Goal: Task Accomplishment & Management: Manage account settings

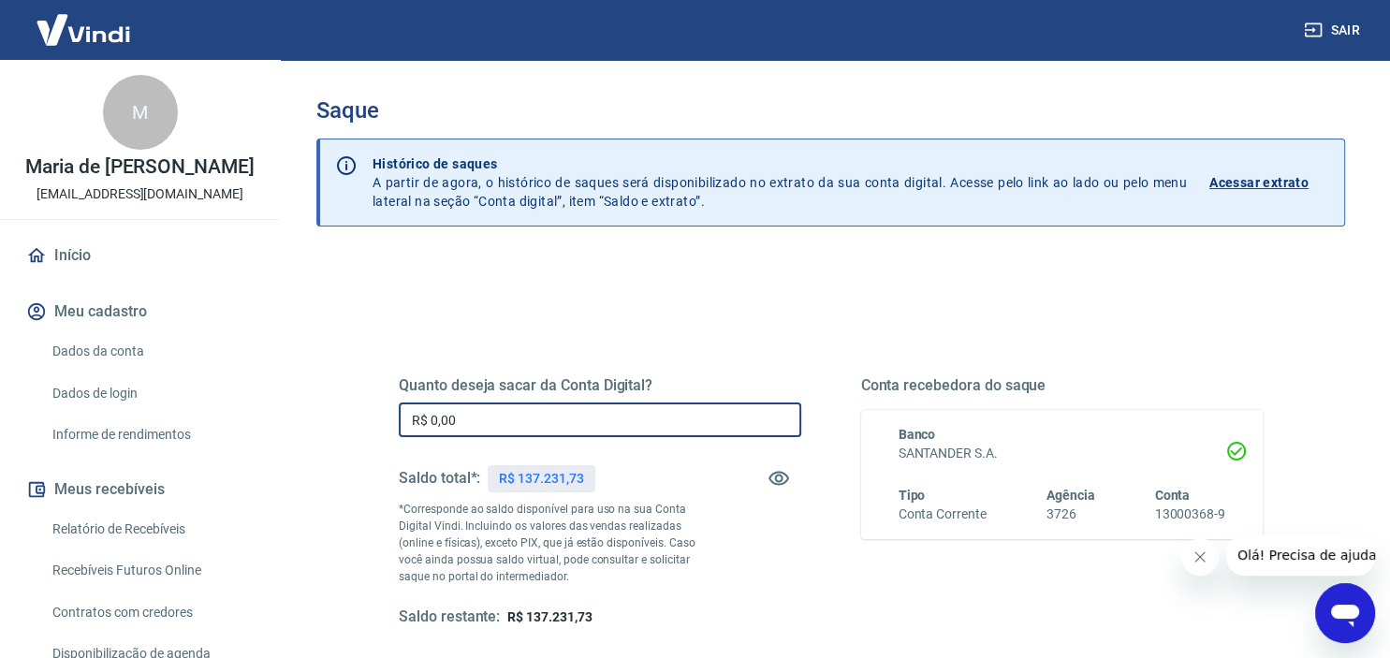
click at [515, 420] on input "R$ 0,00" at bounding box center [600, 420] width 403 height 35
type input "R$ 50.000,00"
click at [1378, 277] on div "Saque Histórico de saques A partir de agora, o histórico de saques será disponi…" at bounding box center [831, 424] width 1119 height 729
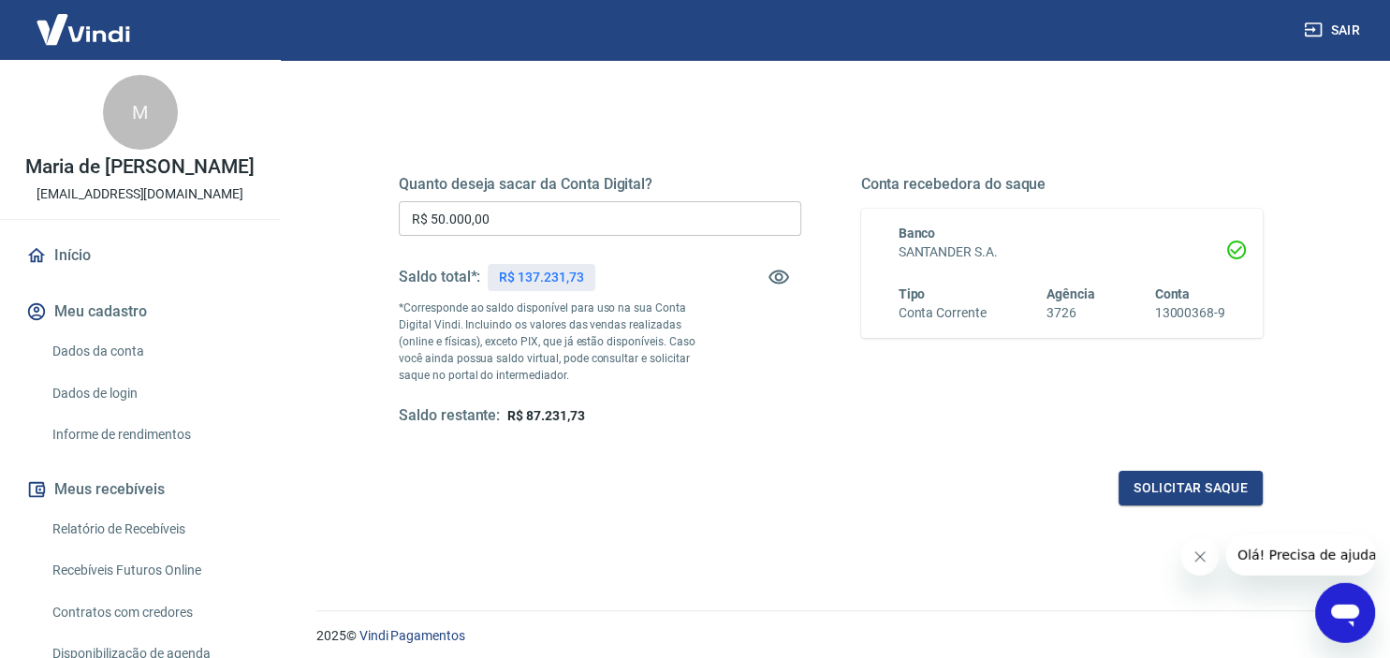
scroll to position [206, 0]
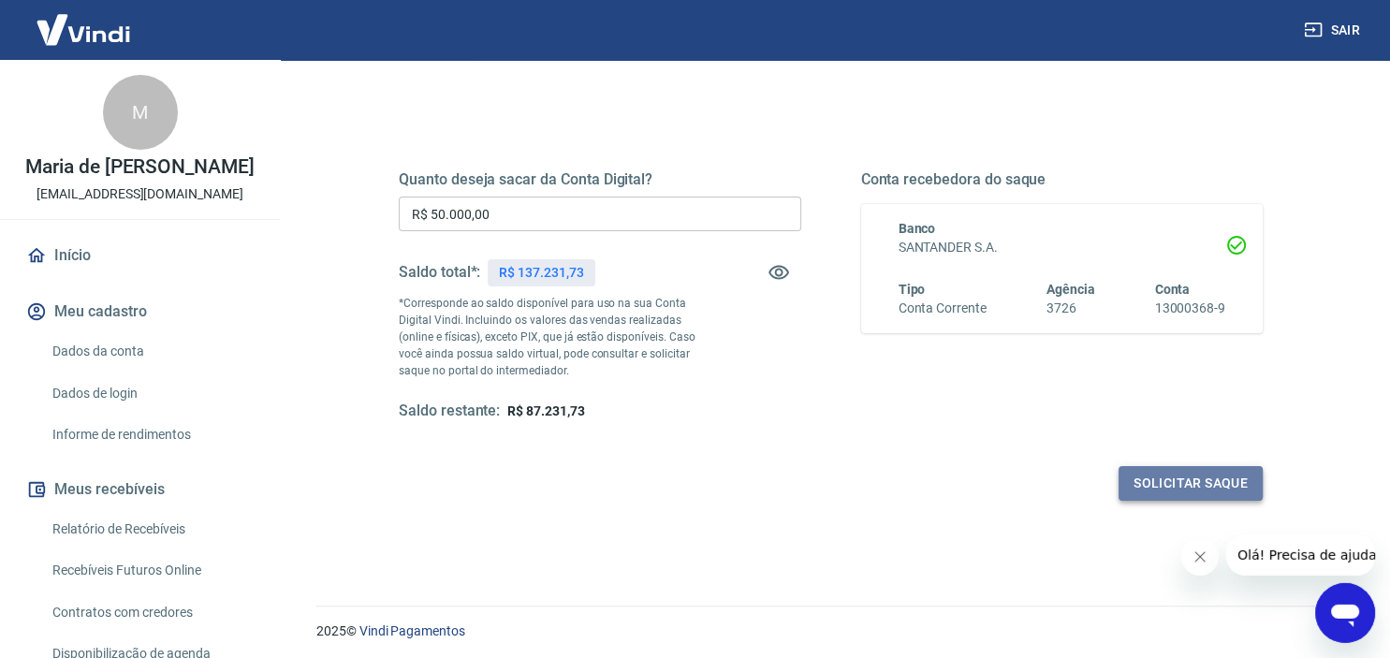
click at [1180, 481] on button "Solicitar saque" at bounding box center [1191, 483] width 144 height 35
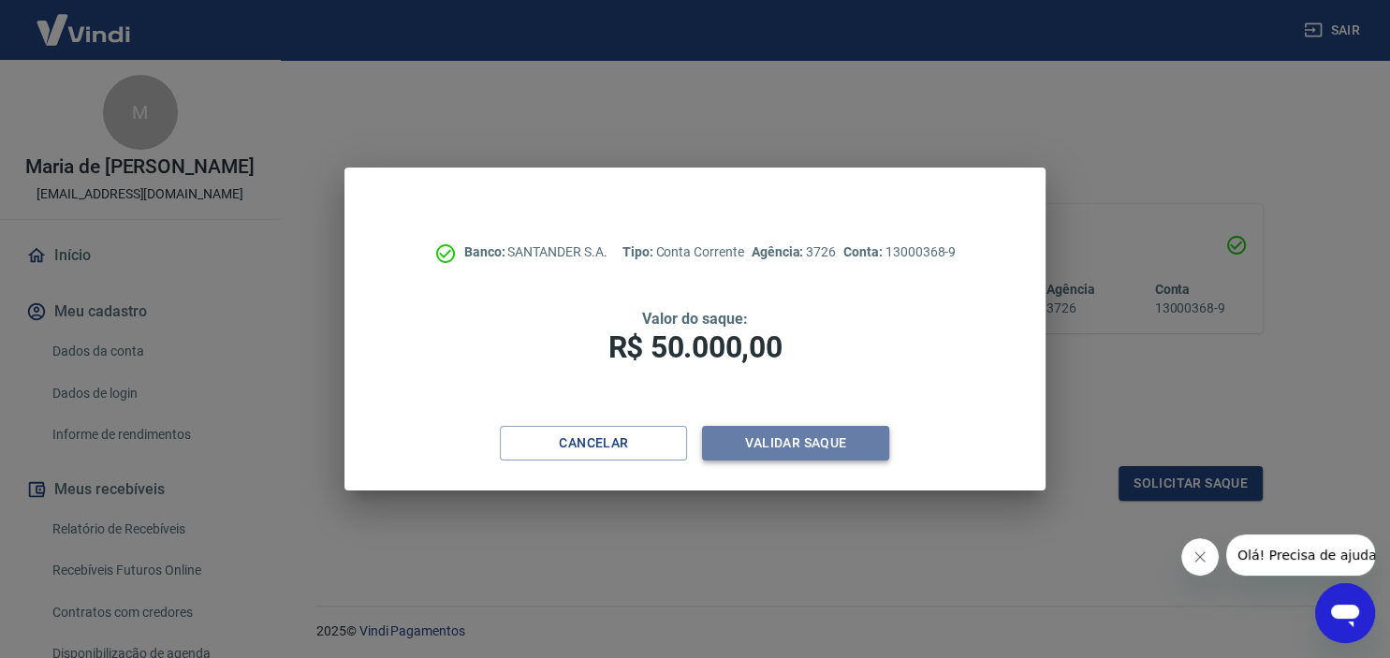
click at [834, 436] on button "Validar saque" at bounding box center [795, 443] width 187 height 35
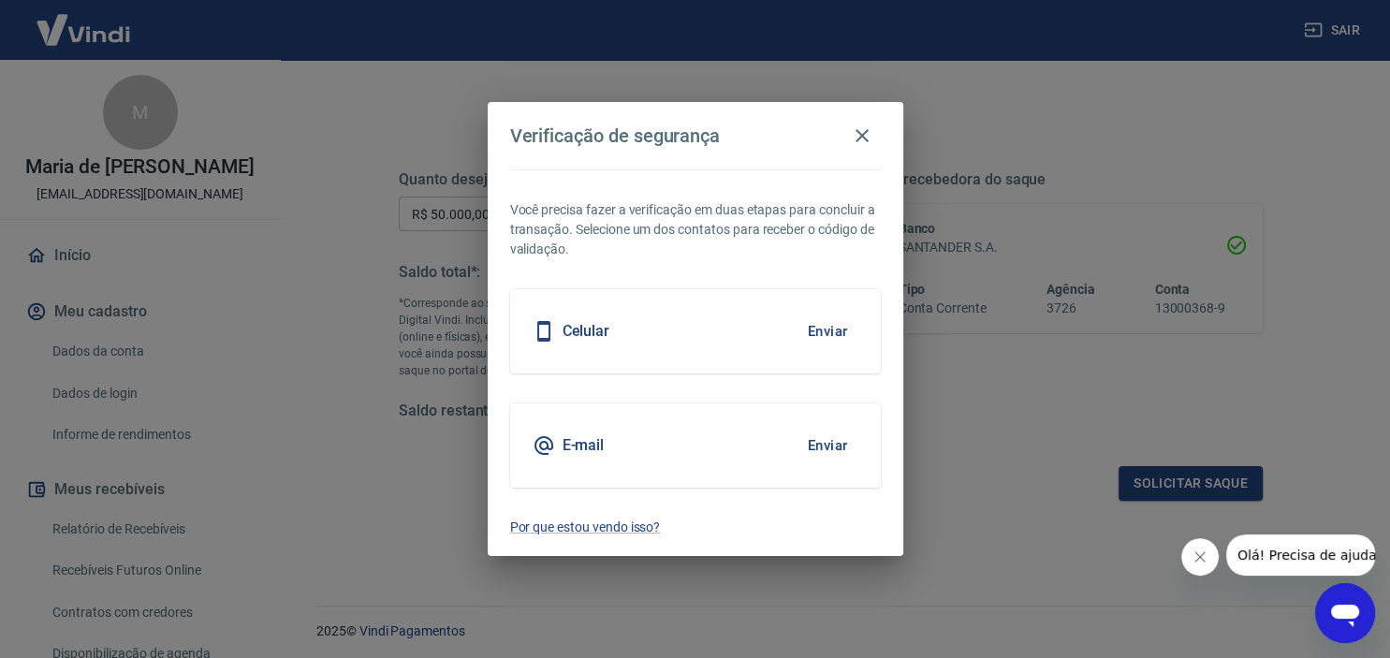
click at [593, 336] on h5 "Celular" at bounding box center [587, 331] width 48 height 19
click at [830, 339] on button "Enviar" at bounding box center [828, 331] width 61 height 39
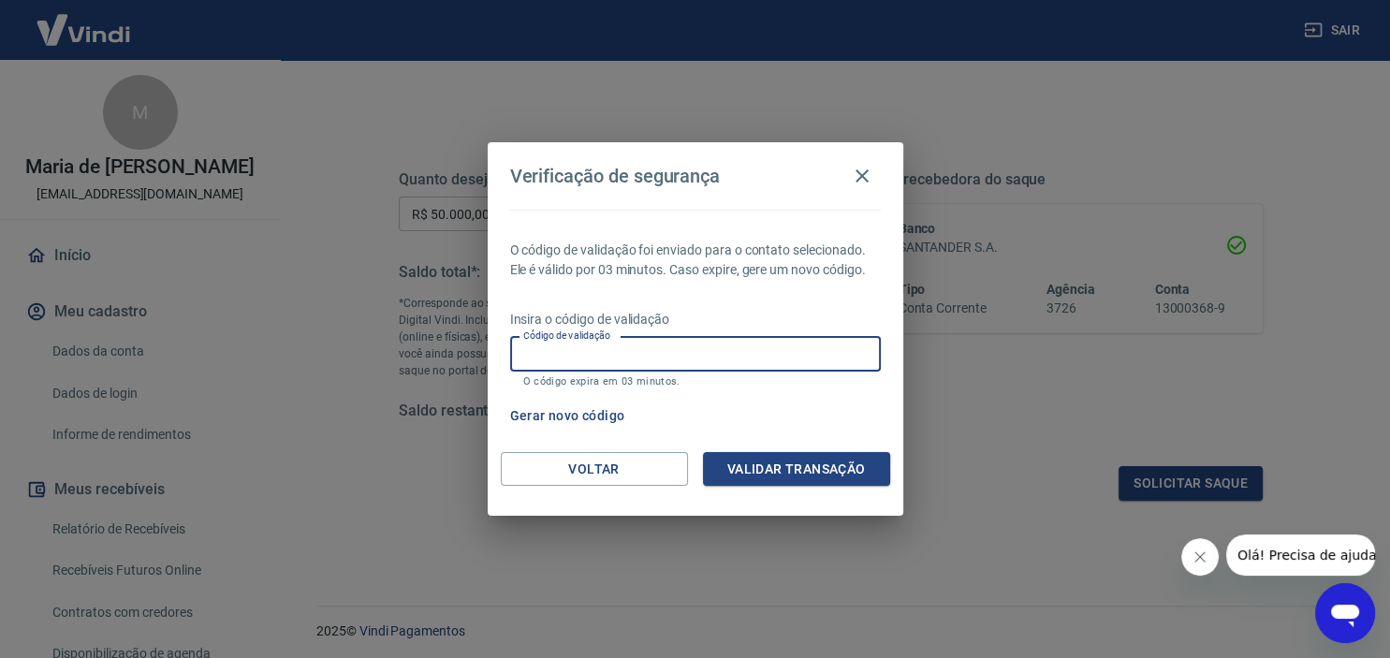
click at [736, 351] on input "Código de validação" at bounding box center [695, 354] width 371 height 35
type input "276322"
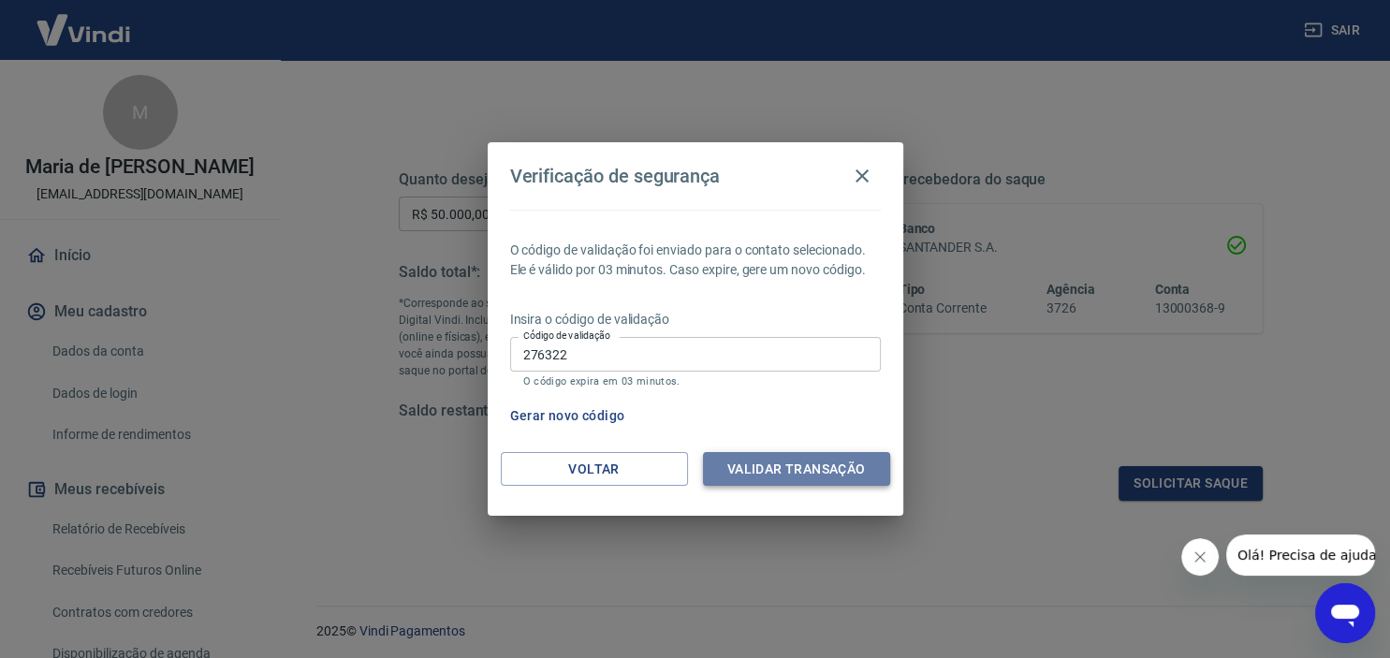
click at [755, 466] on button "Validar transação" at bounding box center [796, 469] width 187 height 35
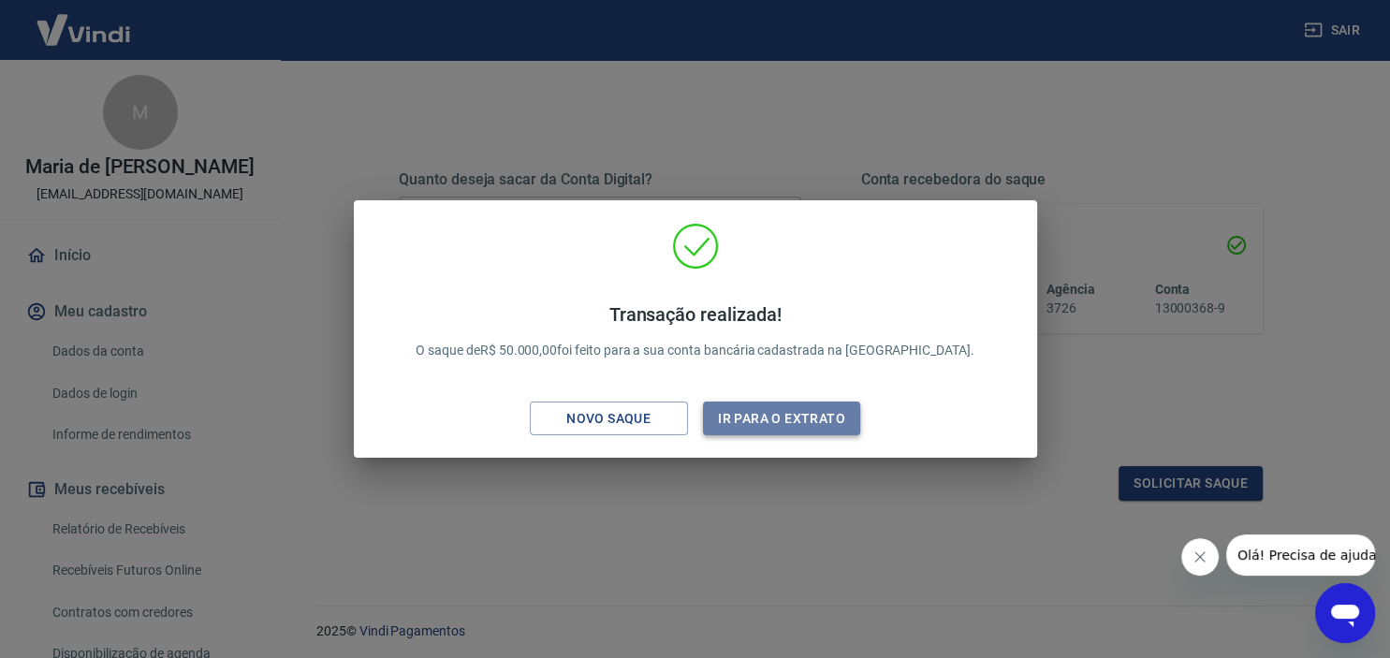
click at [748, 414] on button "Ir para o extrato" at bounding box center [782, 419] width 158 height 35
